Goal: Task Accomplishment & Management: Manage account settings

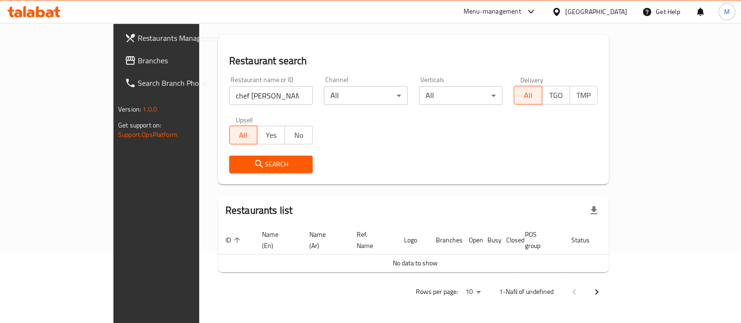
scroll to position [59, 0]
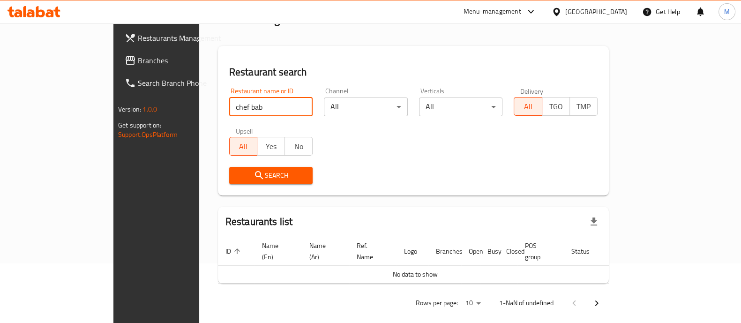
type input "chef bab"
click button "Search" at bounding box center [271, 175] width 84 height 17
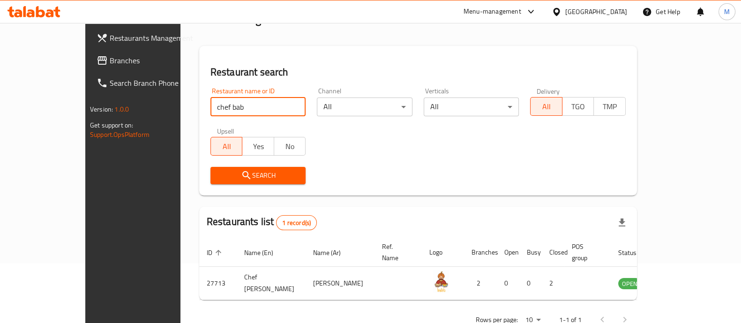
scroll to position [76, 0]
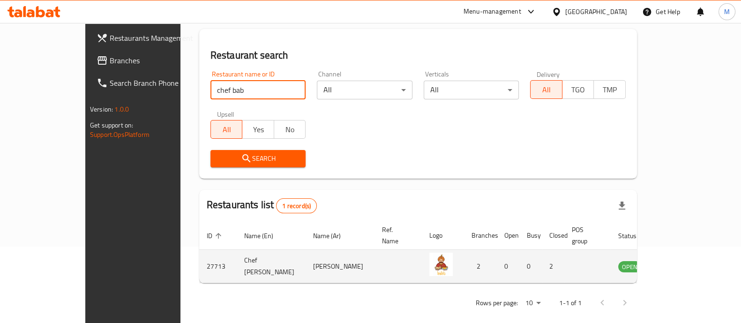
click at [678, 260] on icon "enhanced table" at bounding box center [672, 265] width 11 height 11
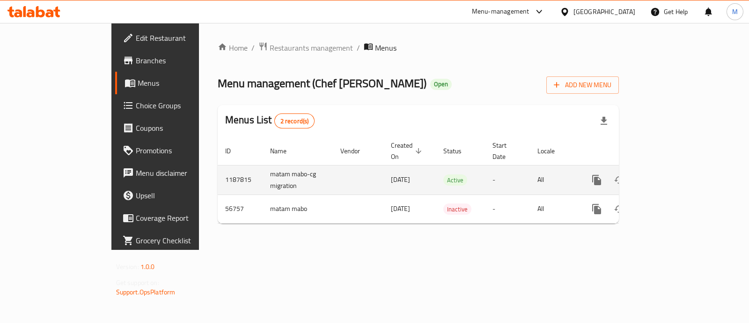
click at [676, 169] on link "enhanced table" at bounding box center [664, 180] width 22 height 22
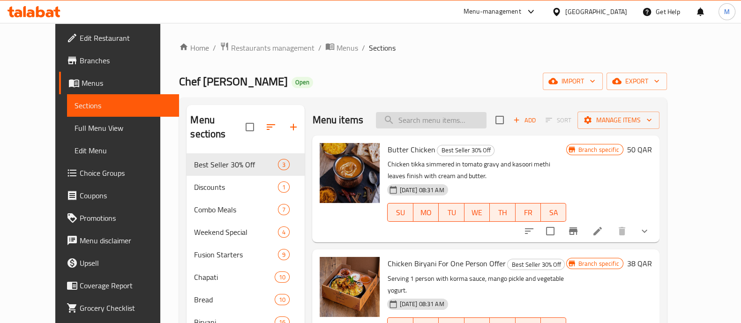
click at [440, 117] on input "search" at bounding box center [431, 120] width 111 height 16
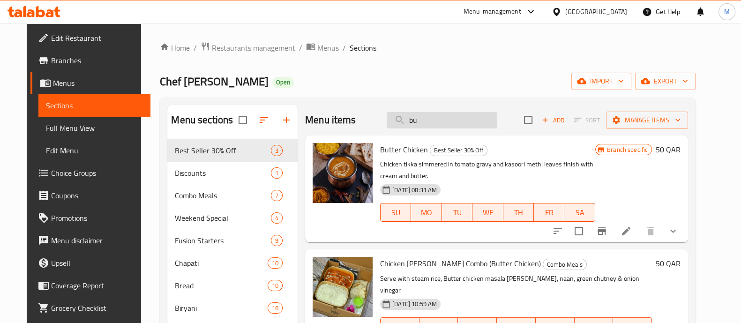
type input "b"
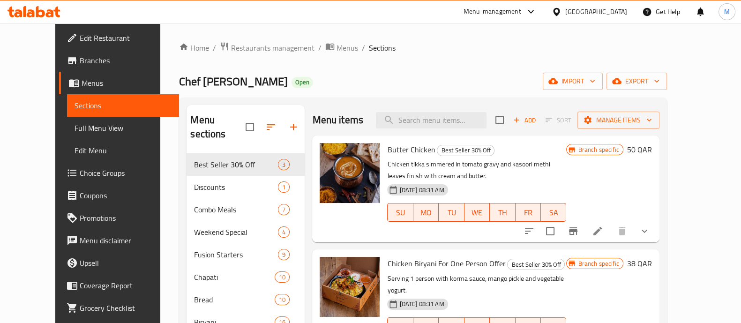
click at [387, 150] on span "Butter Chicken" at bounding box center [411, 149] width 48 height 14
copy h6 "Butter Chicken"
click at [566, 175] on p "Chicken tikka simmered in tomato gravy and kasoori methi leaves finish with cre…" at bounding box center [476, 169] width 179 height 23
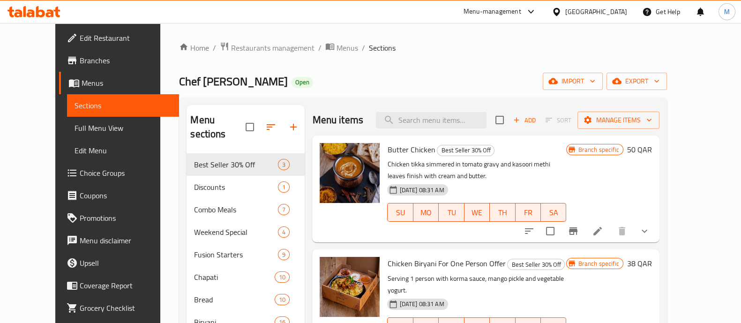
click at [610, 235] on li at bounding box center [597, 230] width 26 height 17
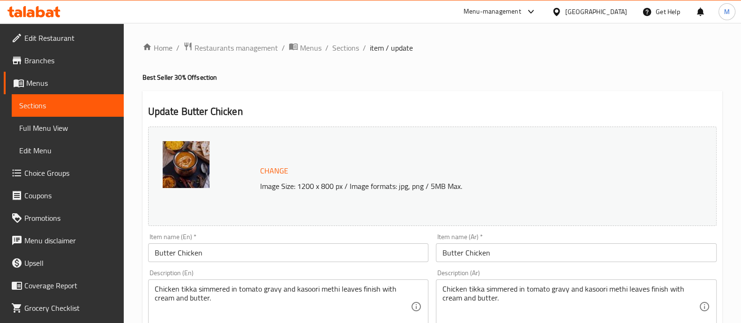
click at [178, 165] on img at bounding box center [186, 164] width 47 height 47
click at [233, 244] on input "Butter Chicken" at bounding box center [288, 252] width 281 height 19
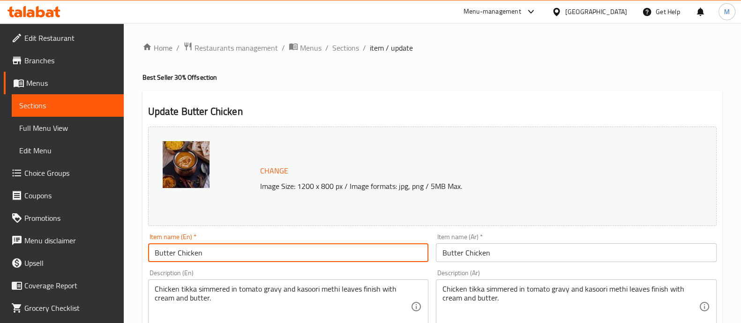
click at [233, 244] on input "Butter Chicken" at bounding box center [288, 252] width 281 height 19
click at [466, 259] on input "Butter Chicken" at bounding box center [576, 252] width 281 height 19
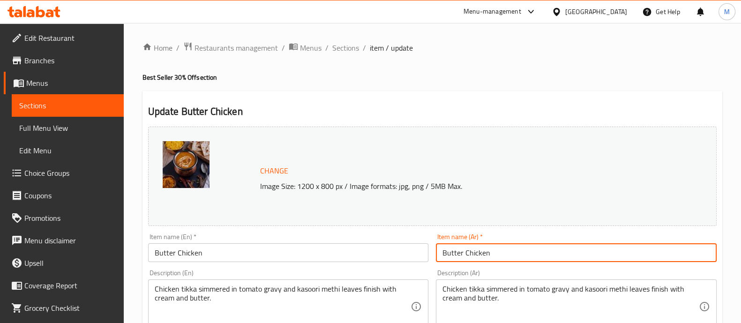
click at [466, 259] on input "Butter Chicken" at bounding box center [576, 252] width 281 height 19
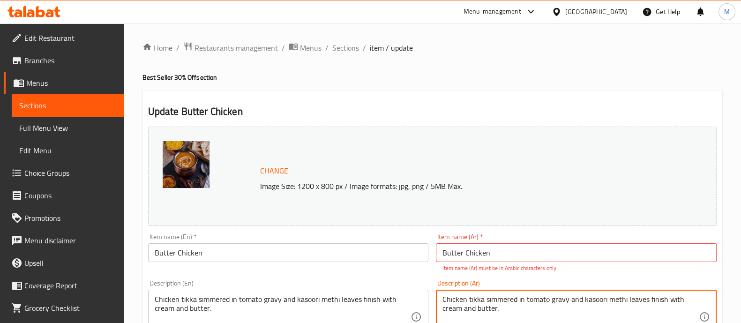
click at [458, 296] on textarea "Chicken tikka simmered in tomato gravy and kasoori methi leaves finish with cre…" at bounding box center [570, 317] width 256 height 44
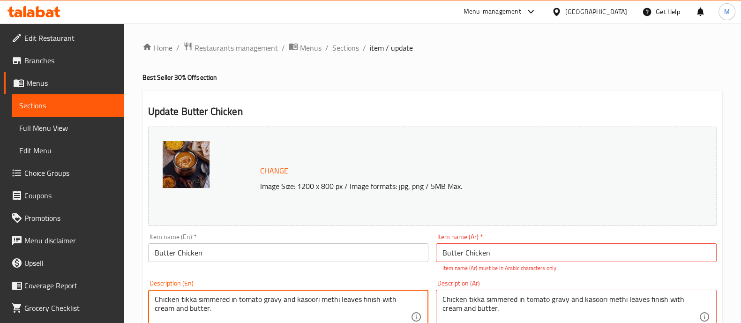
click at [221, 305] on textarea "Chicken tikka simmered in tomato gravy and kasoori methi leaves finish with cre…" at bounding box center [283, 317] width 256 height 44
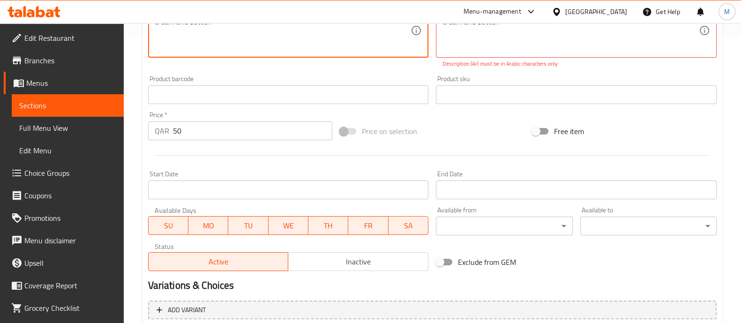
scroll to position [351, 0]
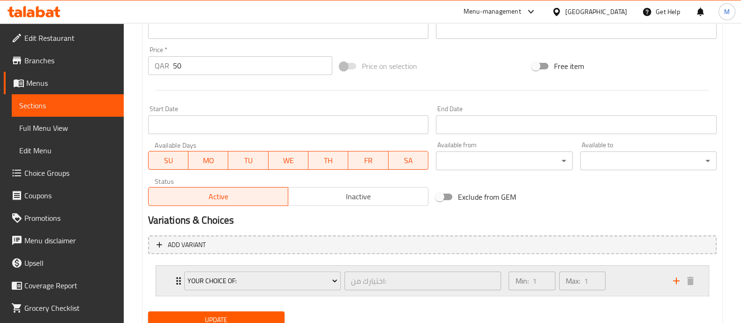
click at [629, 279] on div "Min: 1 ​ Max: 1 ​" at bounding box center [585, 281] width 164 height 30
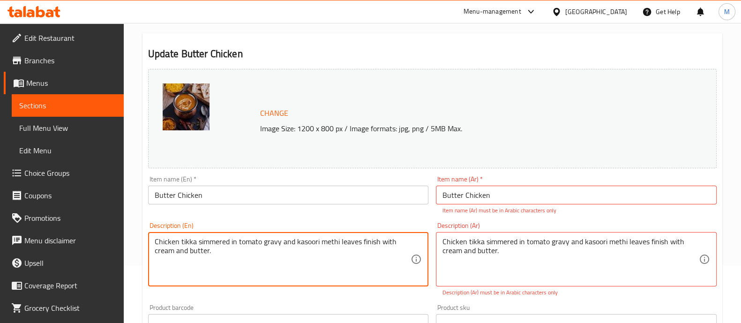
scroll to position [39, 0]
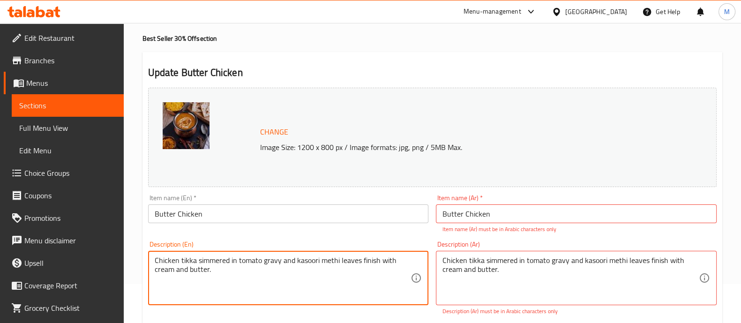
click at [461, 267] on textarea "Chicken tikka simmered in tomato gravy and kasoori methi leaves finish with cre…" at bounding box center [570, 278] width 256 height 44
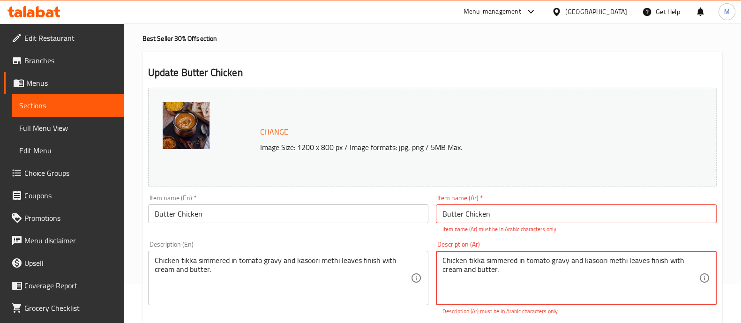
click at [461, 267] on textarea "Chicken tikka simmered in tomato gravy and kasoori methi leaves finish with cre…" at bounding box center [570, 278] width 256 height 44
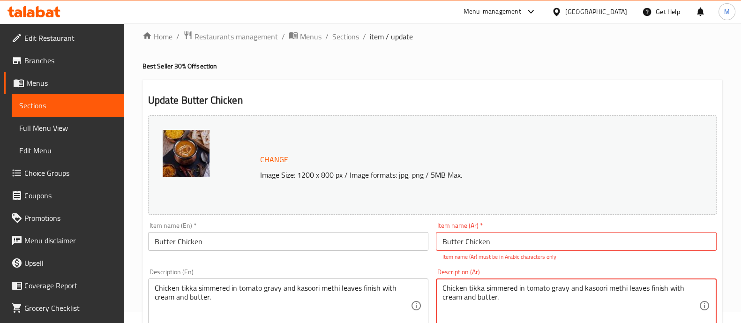
scroll to position [0, 0]
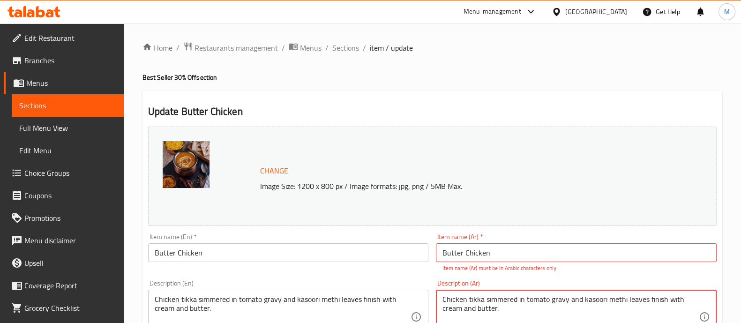
click at [344, 47] on span "Sections" at bounding box center [345, 47] width 27 height 11
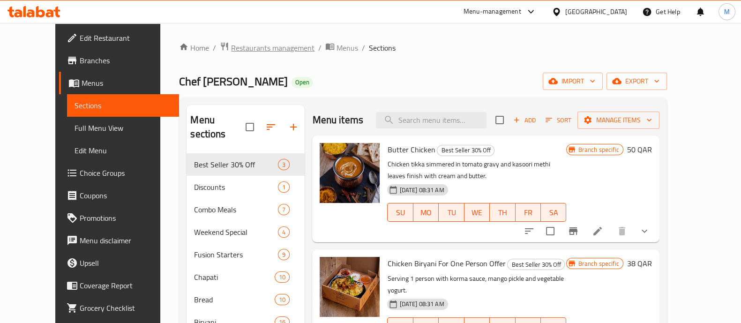
click at [240, 49] on span "Restaurants management" at bounding box center [272, 47] width 83 height 11
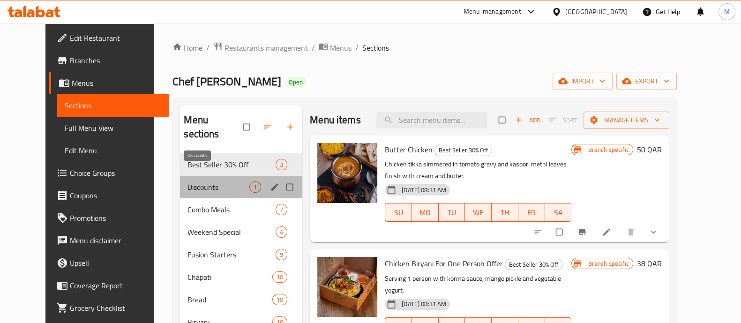
click at [193, 181] on span "Discounts" at bounding box center [218, 186] width 62 height 11
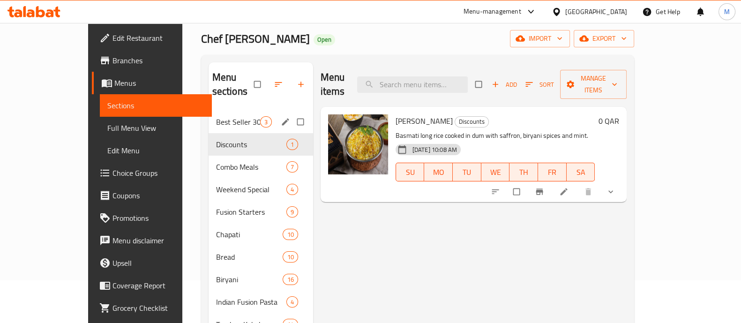
scroll to position [58, 0]
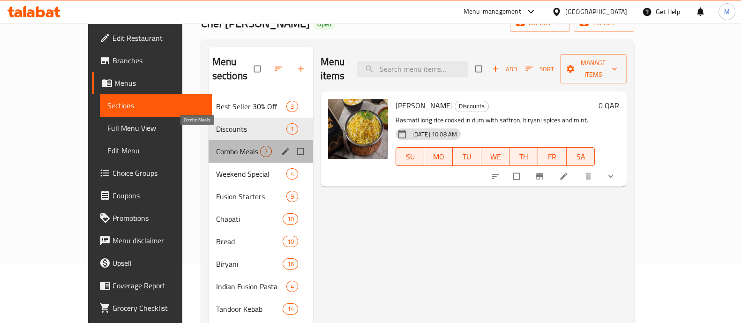
click at [216, 146] on span "Combo Meals" at bounding box center [238, 151] width 44 height 11
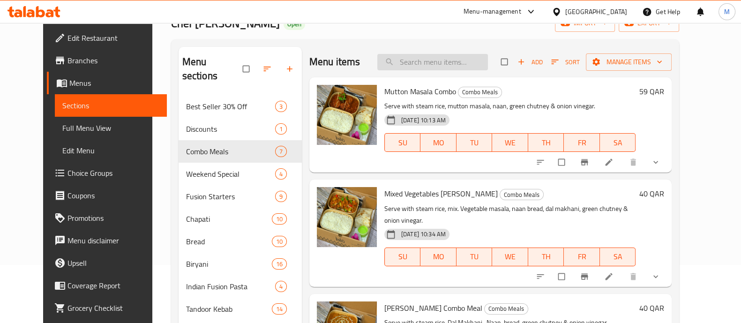
click at [445, 57] on input "search" at bounding box center [432, 62] width 111 height 16
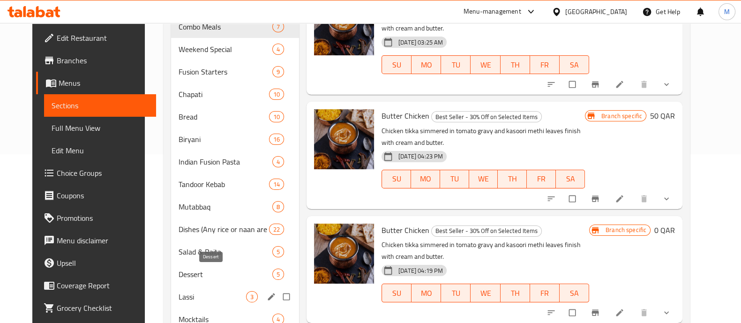
scroll to position [234, 0]
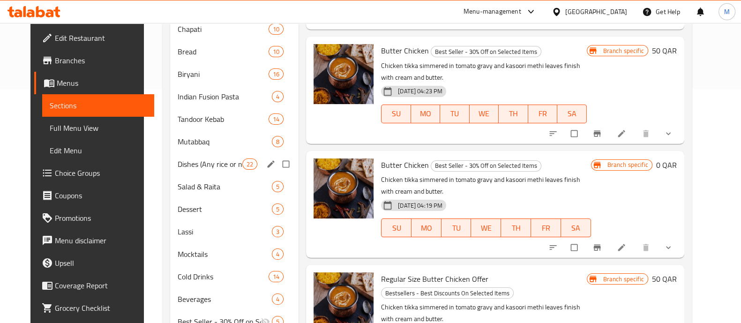
type input "butter ch"
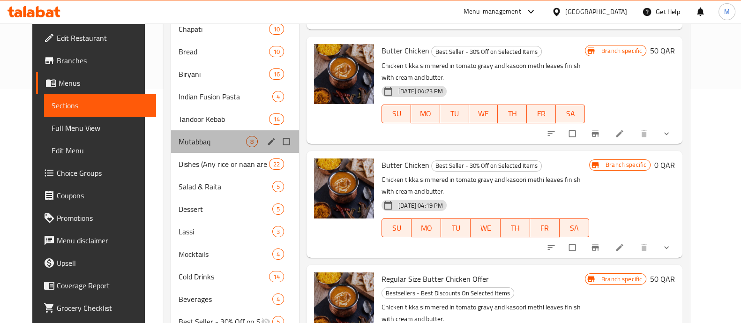
click at [208, 150] on div "Mutabbaq 8" at bounding box center [235, 141] width 128 height 22
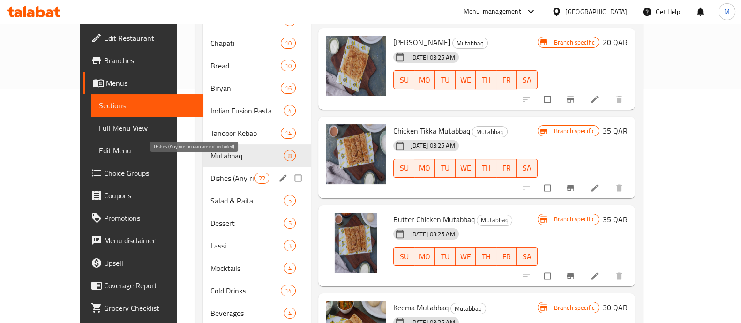
click at [210, 172] on span "Dishes (Any rice or naan are not included)" at bounding box center [232, 177] width 44 height 11
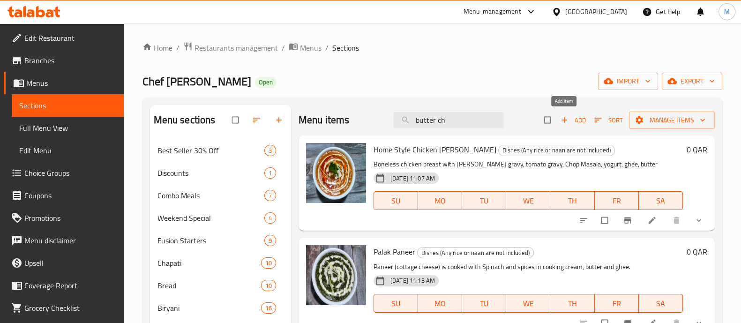
click at [570, 118] on span "Add" at bounding box center [572, 120] width 25 height 11
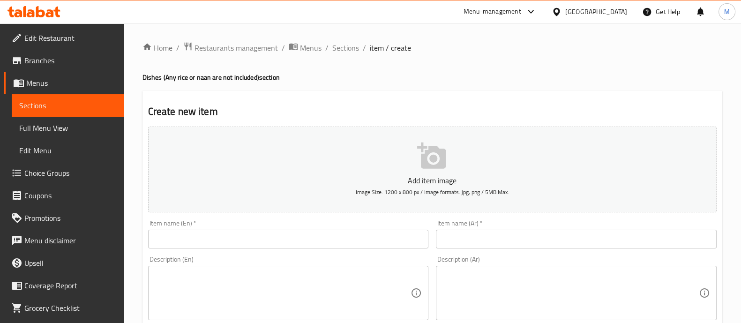
click at [277, 240] on input "text" at bounding box center [288, 239] width 281 height 19
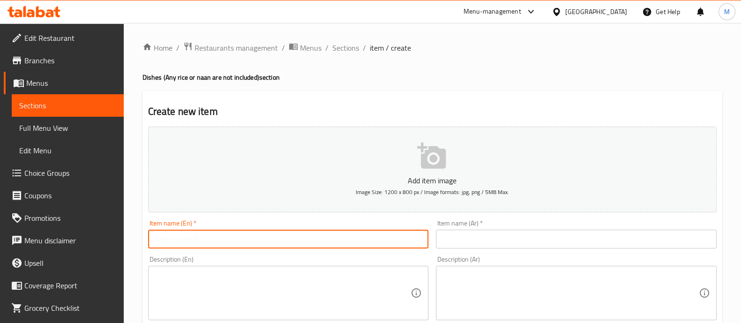
paste input "https://portal.talabat.com/qa/p/menu-management#/restaurants/27713/menus/118781…"
type input "https://portal.talabat.com/qa/p/menu-management#/restaurants/27713/menus/118781…"
click at [256, 238] on input "https://portal.talabat.com/qa/p/menu-management#/restaurants/27713/menus/118781…" at bounding box center [288, 239] width 281 height 19
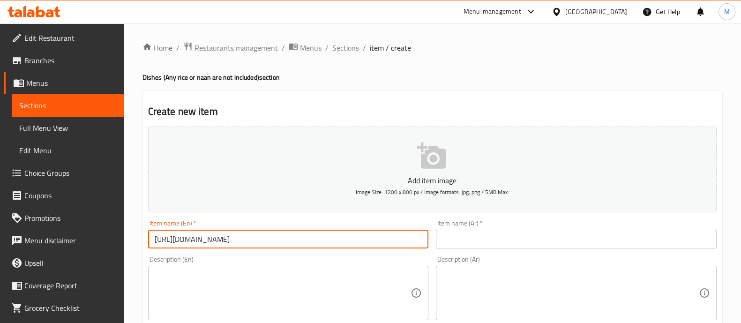
click at [256, 238] on input "https://portal.talabat.com/qa/p/menu-management#/restaurants/27713/menus/118781…" at bounding box center [288, 239] width 281 height 19
paste input "Butter Chicken"
type input "Butter Chicken"
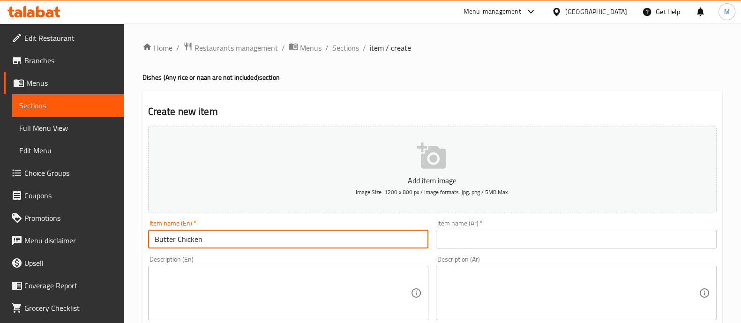
drag, startPoint x: 466, startPoint y: 259, endPoint x: 460, endPoint y: 235, distance: 24.4
click at [466, 257] on div "Description (Ar) Description (Ar)" at bounding box center [576, 288] width 281 height 64
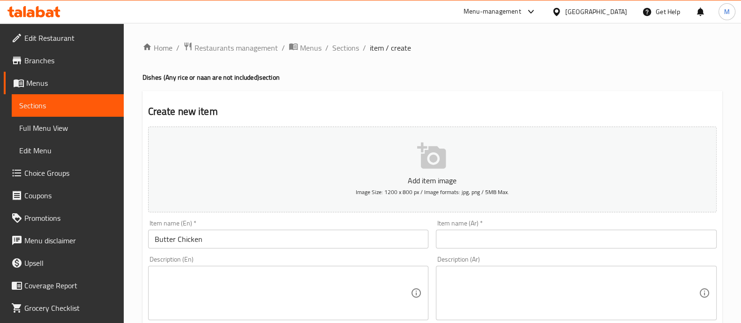
drag, startPoint x: 460, startPoint y: 235, endPoint x: 459, endPoint y: 240, distance: 5.7
click at [460, 235] on input "text" at bounding box center [576, 239] width 281 height 19
paste input "Butter Chicken"
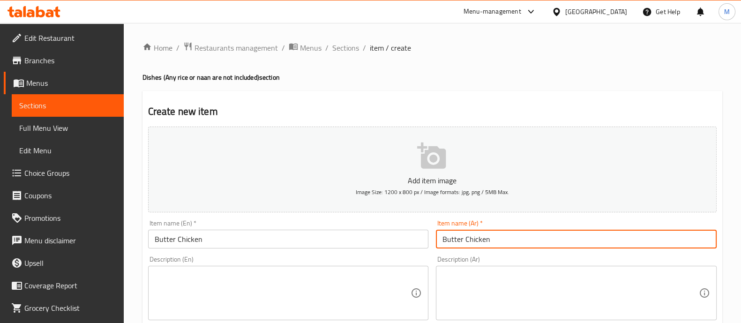
type input "Butter Chicken"
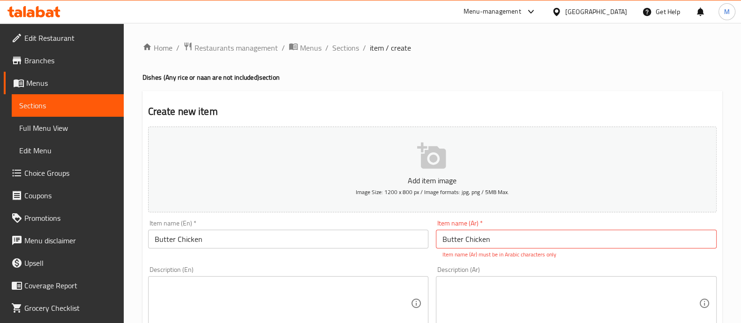
click at [471, 302] on textarea at bounding box center [570, 303] width 256 height 44
paste textarea "Chicken tikka simmered in tomato gravy and kasoori methi leaves finish with cre…"
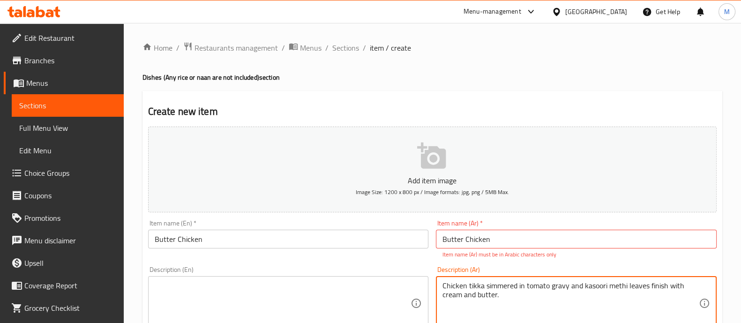
type textarea "Chicken tikka simmered in tomato gravy and kasoori methi leaves finish with cre…"
click at [335, 301] on textarea at bounding box center [283, 303] width 256 height 44
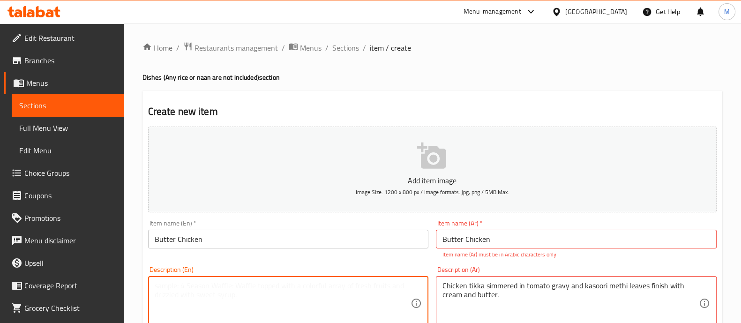
click at [241, 306] on textarea at bounding box center [283, 303] width 256 height 44
paste textarea "Chicken tikka simmered in tomato gravy and kasoori methi leaves finish with cre…"
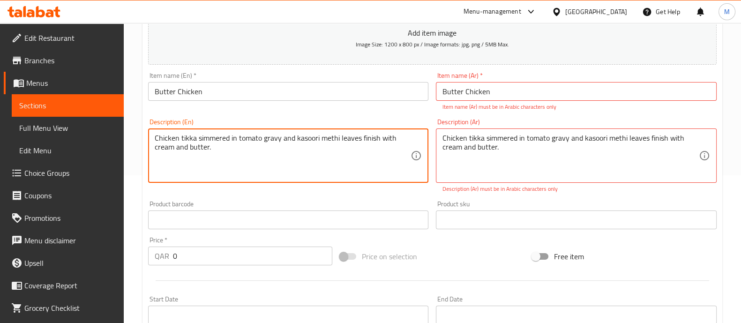
type textarea "Chicken tikka simmered in tomato gravy and kasoori methi leaves finish with cre…"
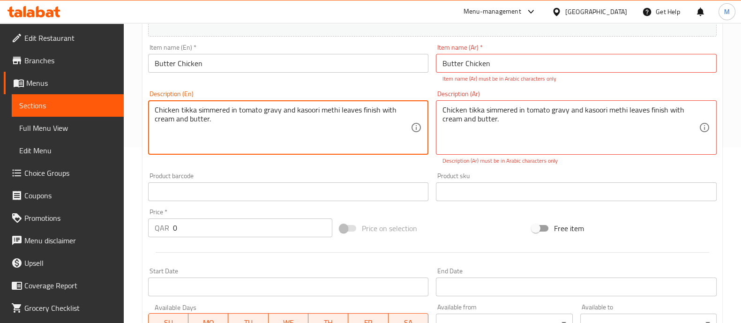
drag, startPoint x: 160, startPoint y: 220, endPoint x: 126, endPoint y: 209, distance: 35.7
click at [126, 209] on div "Home / Restaurants management / Menus / Sections / item / create Dishes (Any ri…" at bounding box center [432, 176] width 617 height 659
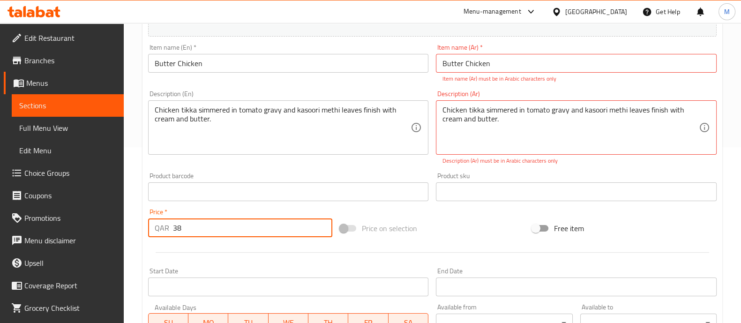
type input "38"
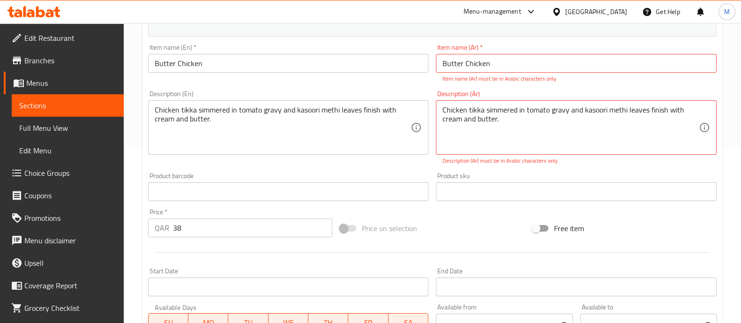
click at [278, 167] on div "Description (En) Chicken tikka simmered in tomato gravy and kasoori methi leave…" at bounding box center [288, 128] width 288 height 82
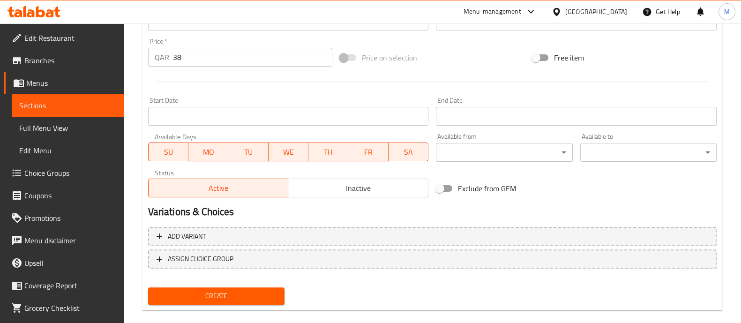
scroll to position [358, 0]
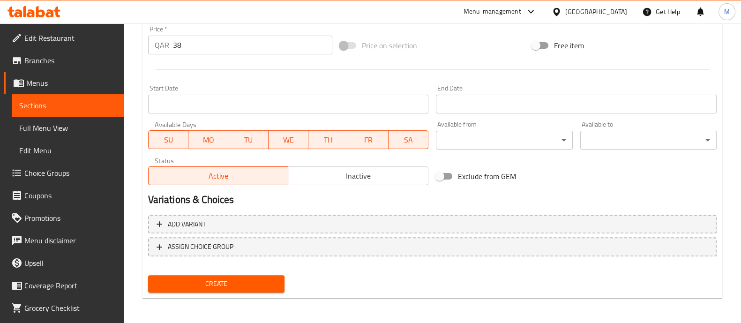
click at [202, 268] on div "Add variant ASSIGN CHOICE GROUP" at bounding box center [432, 241] width 576 height 61
click at [202, 271] on div "Create" at bounding box center [216, 283] width 144 height 25
click at [209, 290] on div "Create" at bounding box center [216, 283] width 144 height 25
click at [211, 287] on span "Create" at bounding box center [216, 284] width 121 height 12
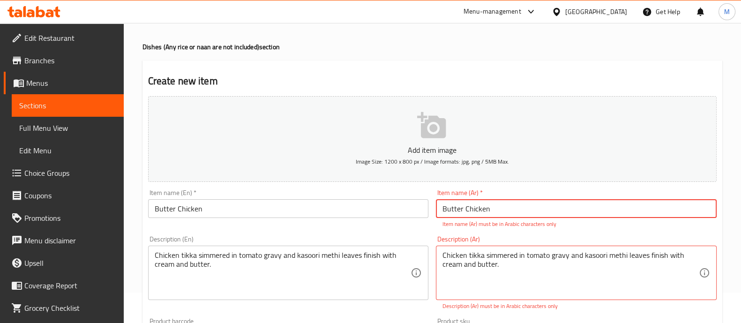
scroll to position [0, 0]
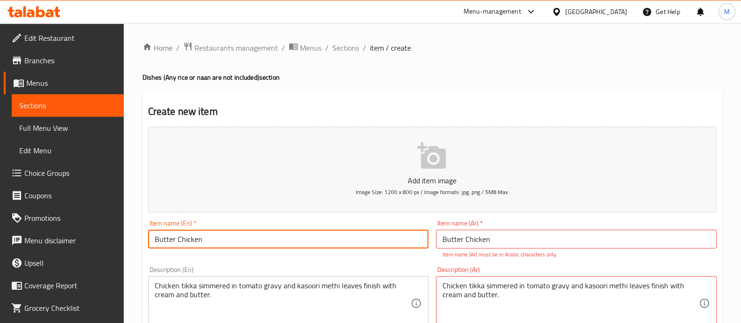
drag, startPoint x: 206, startPoint y: 240, endPoint x: 92, endPoint y: 237, distance: 114.3
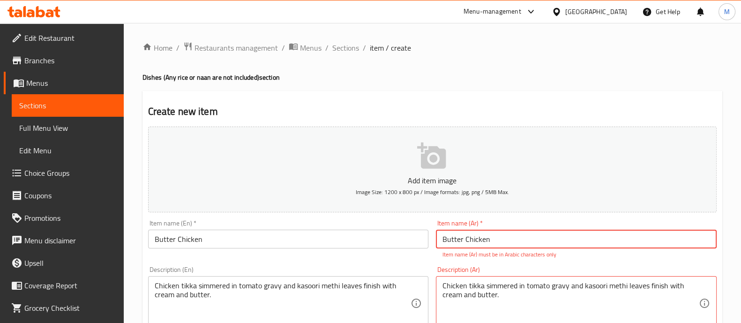
click at [457, 239] on input "Butter Chicken" at bounding box center [576, 239] width 281 height 19
paste input "دجاج بالزبدة"
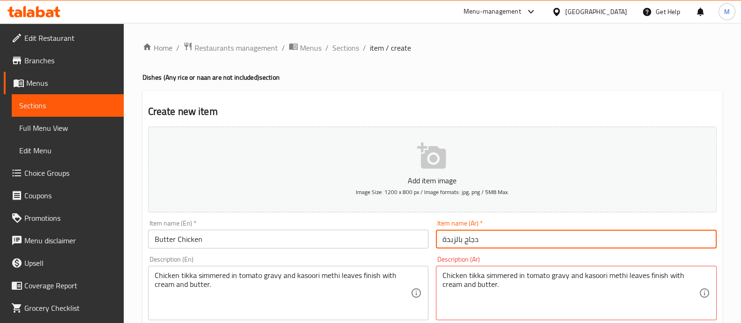
type input "دجاج بالزبدة"
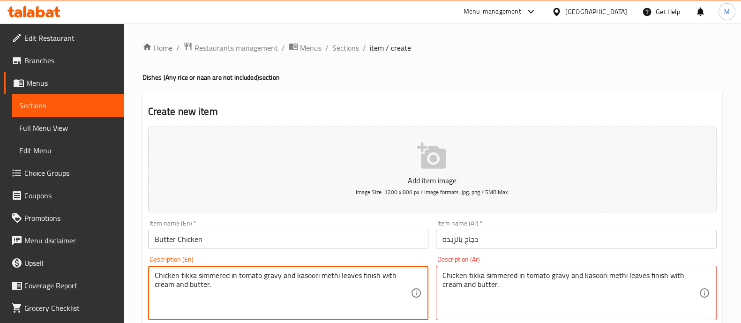
click at [177, 272] on textarea "Chicken tikka simmered in tomato gravy and kasoori methi leaves finish with cre…" at bounding box center [283, 293] width 256 height 44
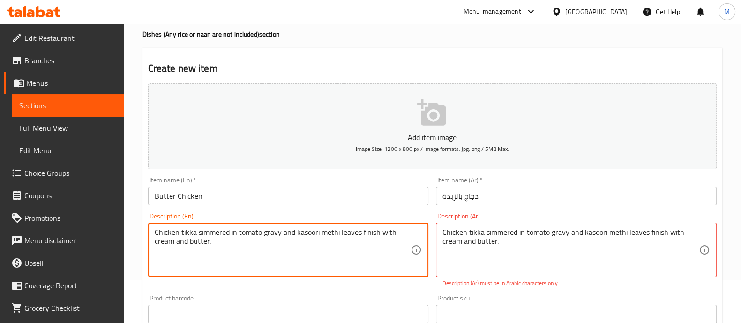
scroll to position [58, 0]
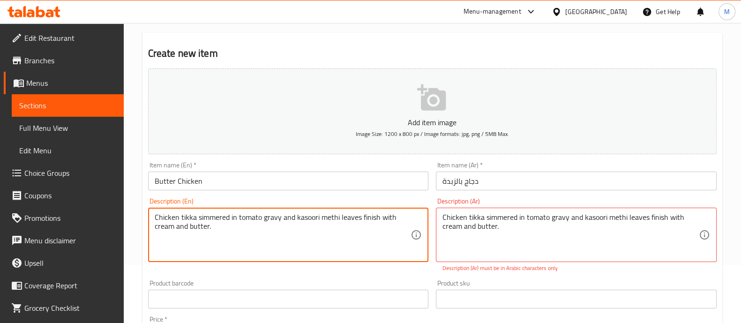
click at [505, 203] on div "Description (Ar) Chicken tikka simmered in tomato gravy and kasoori methi leave…" at bounding box center [576, 235] width 281 height 74
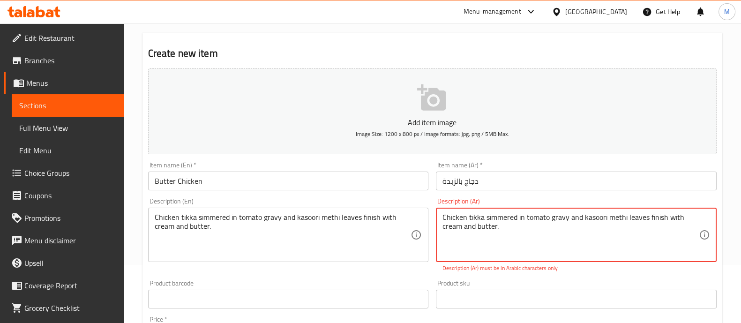
click at [481, 216] on textarea "Chicken tikka simmered in tomato gravy and kasoori methi leaves finish with cre…" at bounding box center [570, 235] width 256 height 44
paste textarea "دجاج تيكا مطهو على نار هادئة في صلصة الطماطم وأوراق الحلبة الكاسوري مع الكريمة …"
type textarea "دجاج تيكا مطهو على نار هادئة في صلصة الطماطم وأوراق الحلبة الكاسوري مع الكريمة …"
click at [385, 203] on div "Description (En) Chicken tikka simmered in tomato gravy and kasoori methi leave…" at bounding box center [288, 230] width 281 height 64
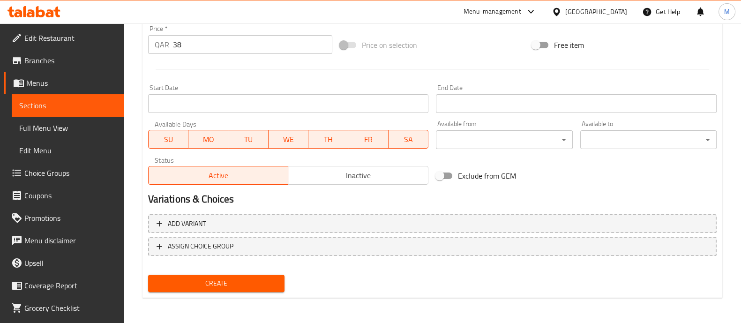
click at [222, 277] on span "Create" at bounding box center [216, 283] width 121 height 12
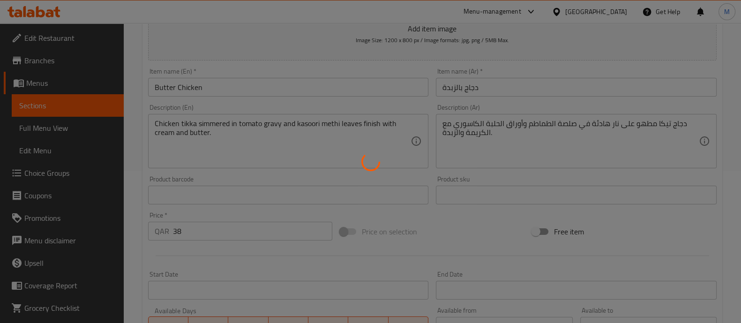
scroll to position [47, 0]
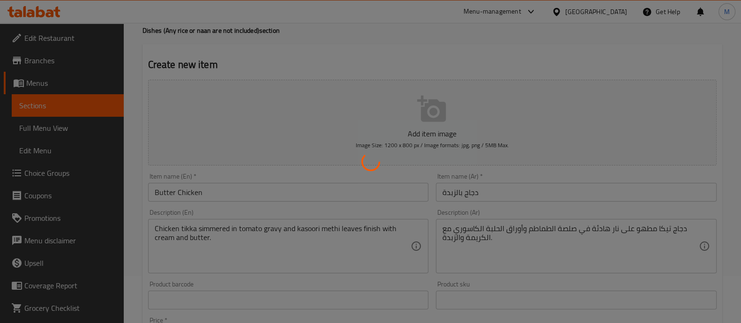
type input "0"
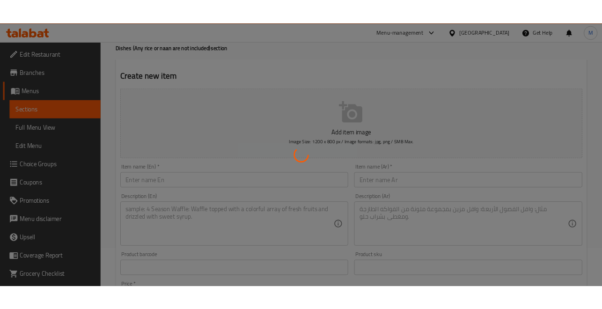
scroll to position [0, 0]
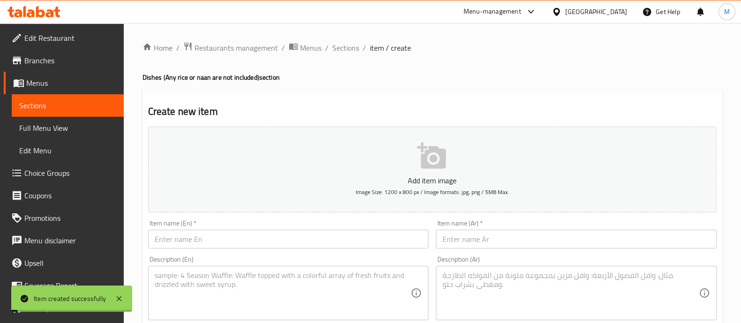
click at [371, 165] on button "Add item image Image Size: 1200 x 800 px / Image formats: jpg, png / 5MB Max." at bounding box center [432, 169] width 568 height 86
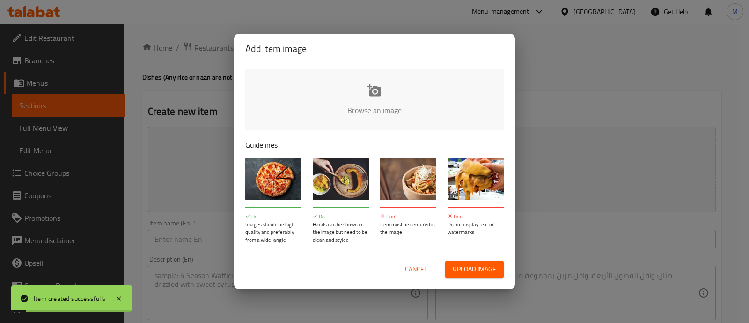
click at [314, 83] on input "file" at bounding box center [691, 113] width 892 height 88
type input "C:\fakepath\30_Butter_Chicken_50_6373638461166145774016.jpg"
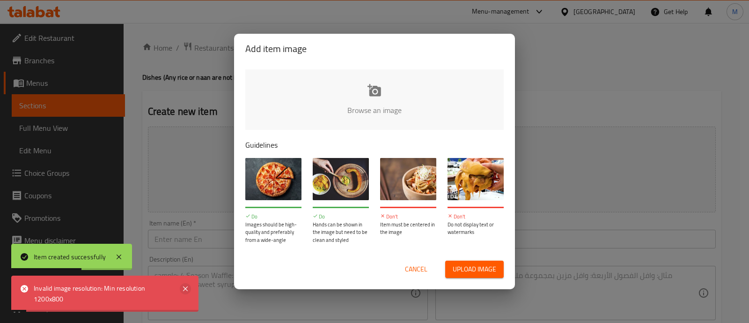
click at [185, 286] on icon at bounding box center [185, 288] width 11 height 11
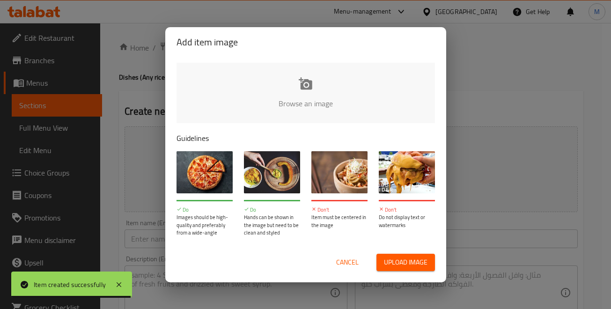
click at [341, 261] on span "Cancel" at bounding box center [347, 263] width 22 height 12
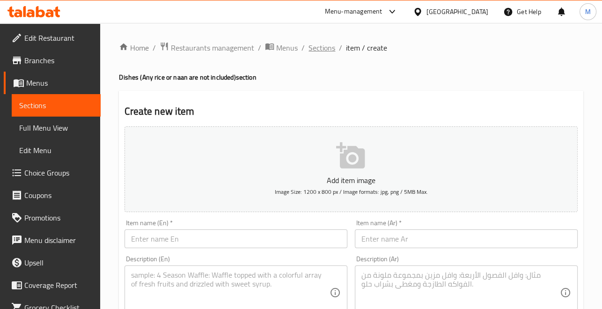
click at [330, 50] on span "Sections" at bounding box center [322, 47] width 27 height 11
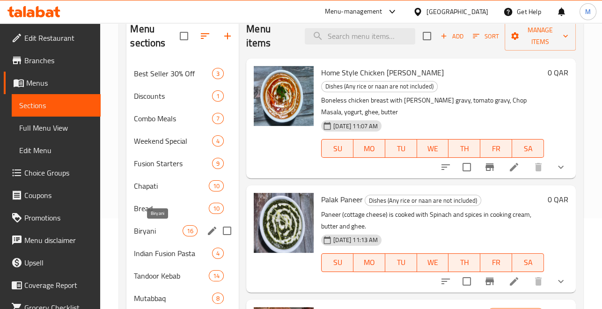
scroll to position [117, 0]
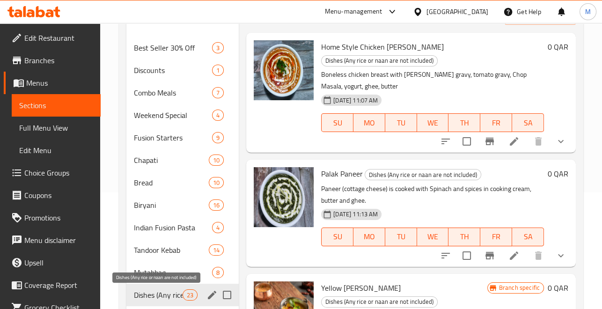
click at [153, 295] on span "Dishes (Any rice or naan are not included)" at bounding box center [158, 294] width 49 height 11
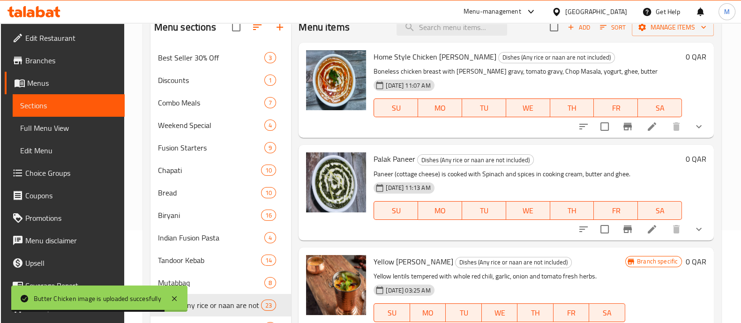
scroll to position [0, 0]
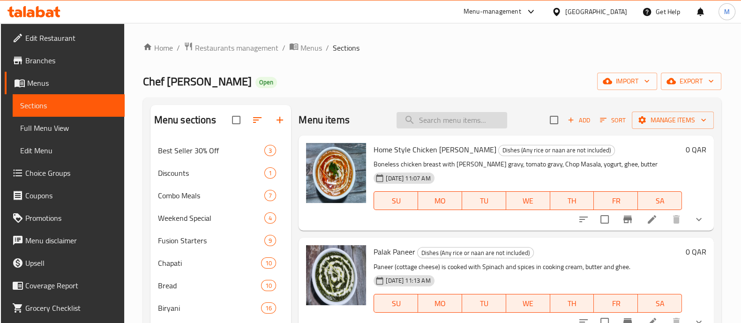
click at [432, 125] on input "search" at bounding box center [451, 120] width 111 height 16
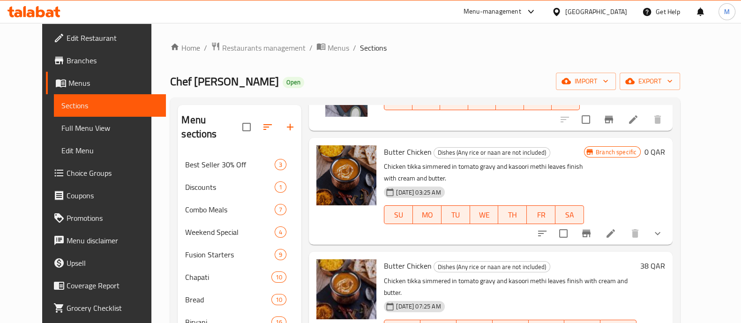
scroll to position [409, 0]
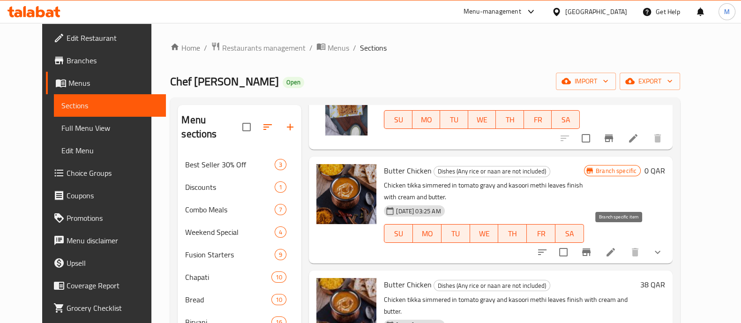
type input "butter chicken"
click at [592, 246] on icon "Branch-specific-item" at bounding box center [585, 251] width 11 height 11
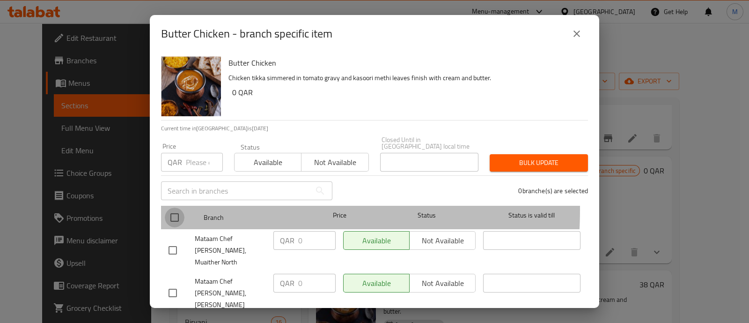
click at [167, 207] on input "checkbox" at bounding box center [175, 217] width 20 height 20
checkbox input "true"
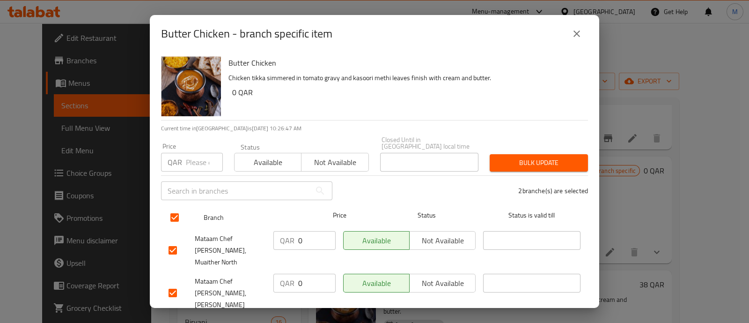
drag, startPoint x: 577, startPoint y: 30, endPoint x: 484, endPoint y: 216, distance: 208.0
click at [577, 31] on icon "close" at bounding box center [576, 33] width 11 height 11
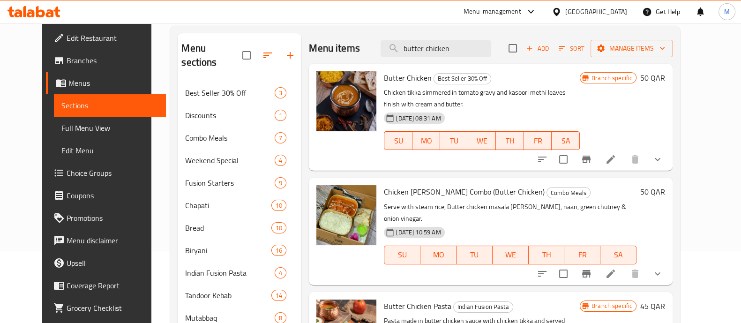
scroll to position [0, 0]
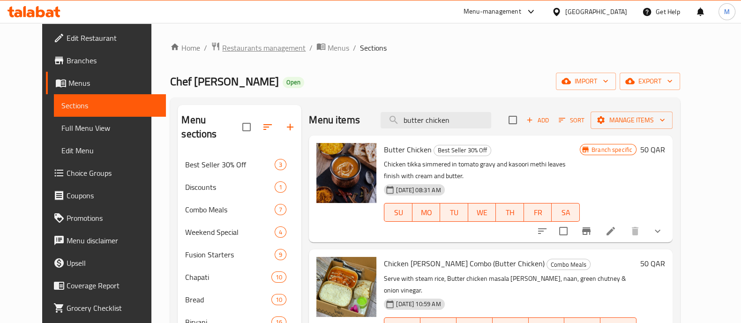
click at [237, 47] on span "Restaurants management" at bounding box center [263, 47] width 83 height 11
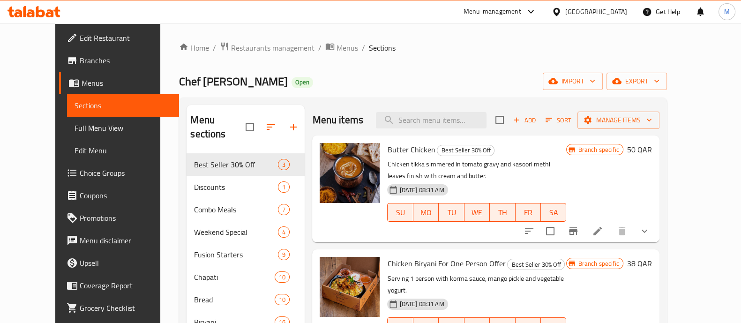
click at [397, 148] on span "Butter Chicken" at bounding box center [411, 149] width 48 height 14
copy h6 "Butter Chicken"
click at [440, 124] on input "search" at bounding box center [431, 120] width 111 height 16
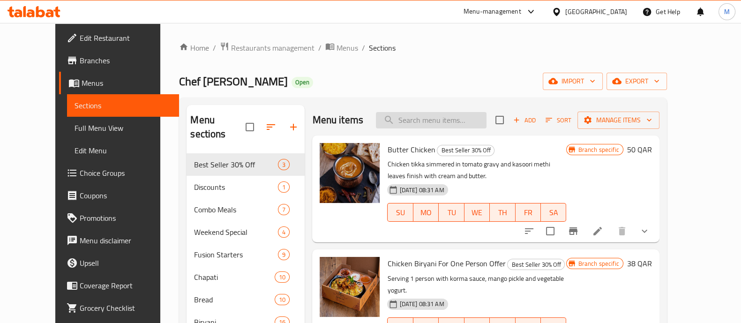
paste input "Butter Chicken"
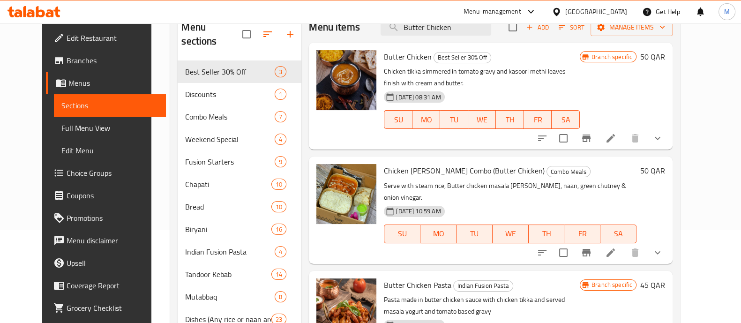
scroll to position [34, 0]
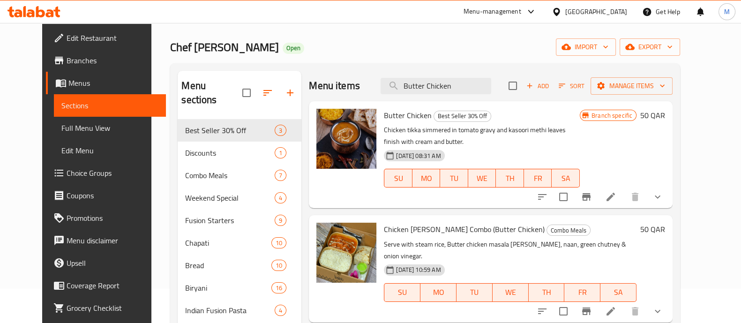
type input "Butter Chicken"
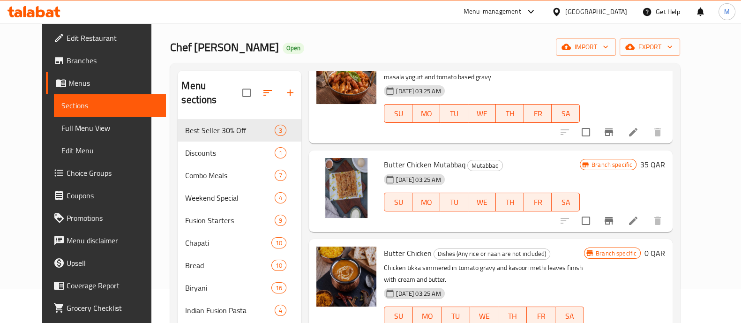
scroll to position [351, 0]
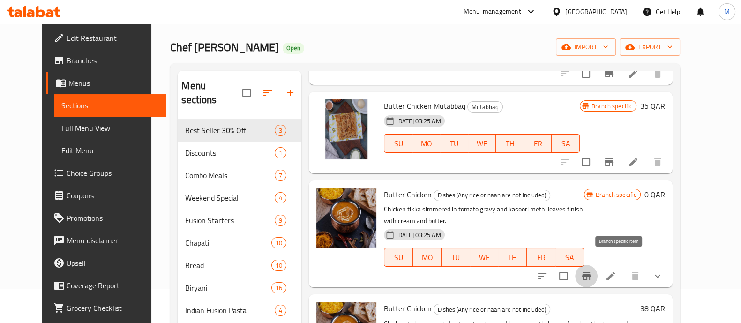
click at [592, 270] on icon "Branch-specific-item" at bounding box center [585, 275] width 11 height 11
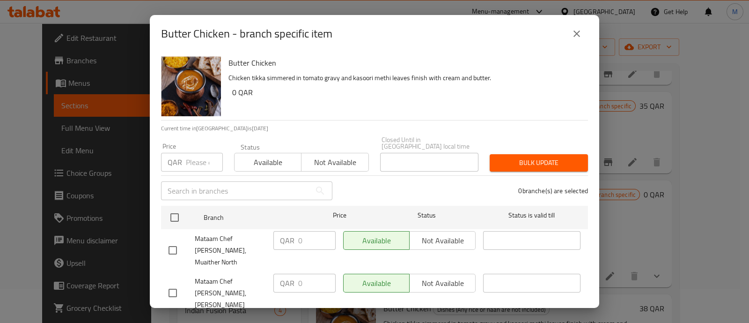
drag, startPoint x: 157, startPoint y: 214, endPoint x: 244, endPoint y: 209, distance: 86.8
click at [157, 214] on div "Butter Chicken Chicken tikka simmered in tomato gravy and kasoori methi leaves …" at bounding box center [375, 179] width 450 height 255
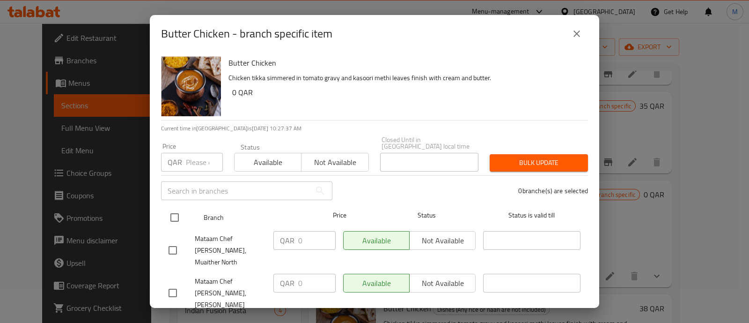
click at [177, 207] on input "checkbox" at bounding box center [175, 217] width 20 height 20
checkbox input "true"
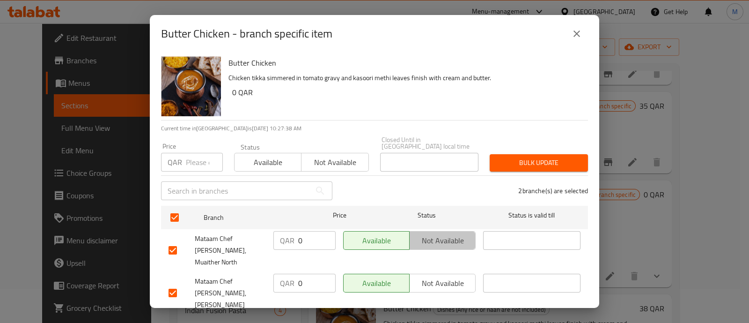
click at [448, 235] on span "Not available" at bounding box center [443, 241] width 59 height 14
drag, startPoint x: 440, startPoint y: 249, endPoint x: 429, endPoint y: 262, distance: 17.6
click at [433, 256] on ul "Branch Price Status Status is valid till Mataam Chef Babu, Muaither North QAR 0…" at bounding box center [374, 260] width 427 height 116
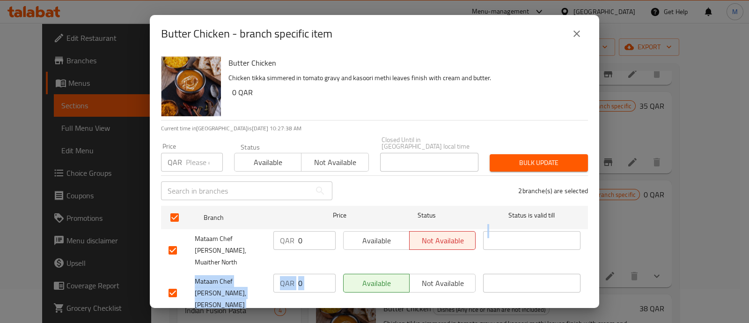
click at [429, 276] on span "Not available" at bounding box center [443, 283] width 59 height 14
click at [398, 285] on div "Available Not available" at bounding box center [410, 293] width 140 height 46
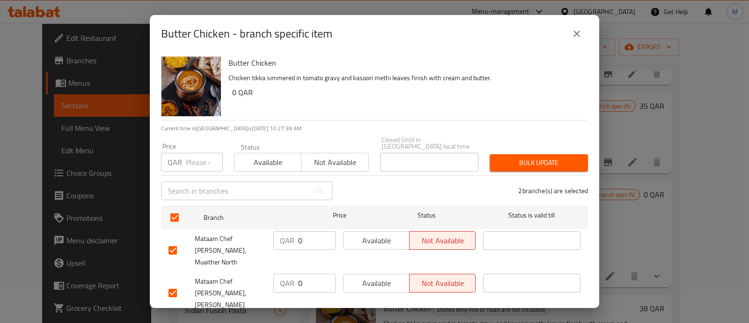
click at [398, 318] on button "Save" at bounding box center [374, 326] width 427 height 17
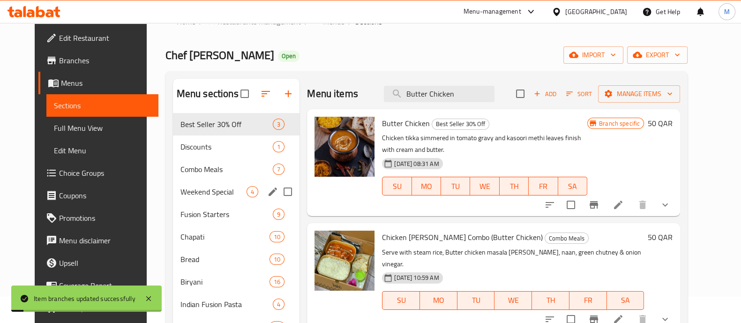
scroll to position [0, 0]
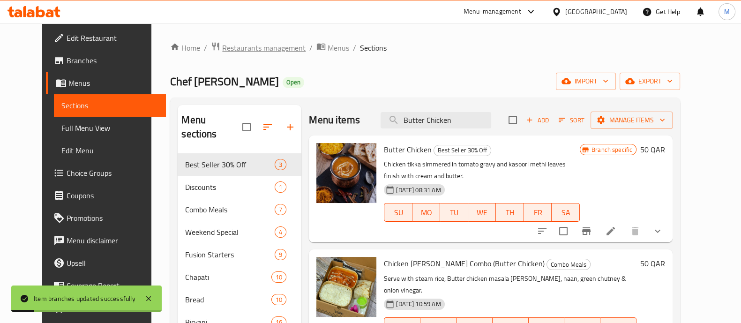
click at [232, 42] on span "Restaurants management" at bounding box center [263, 47] width 83 height 11
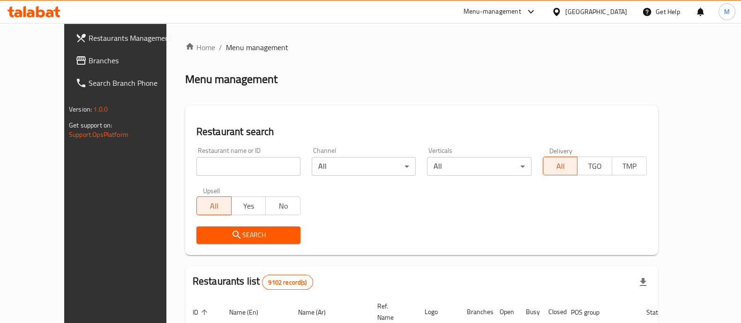
click at [185, 294] on div "Restaurants list 9102 record(s)" at bounding box center [421, 282] width 473 height 32
